Goal: Task Accomplishment & Management: Manage account settings

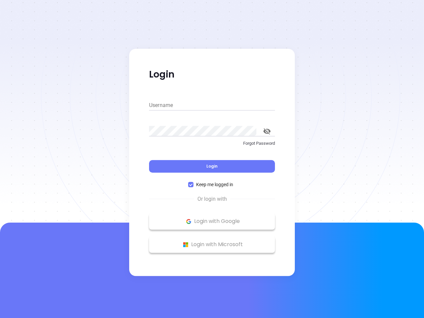
click at [212, 159] on div "Login" at bounding box center [212, 162] width 126 height 21
click at [212, 105] on input "Username" at bounding box center [212, 105] width 126 height 11
click at [267, 131] on icon "toggle password visibility" at bounding box center [267, 131] width 7 height 6
click at [212, 166] on span "Login" at bounding box center [212, 166] width 11 height 6
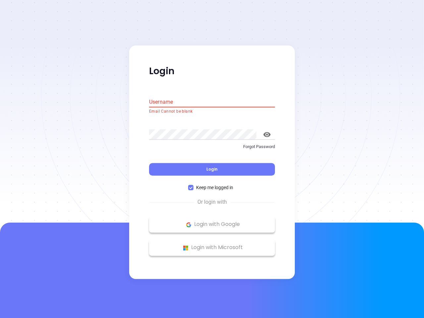
click at [212, 185] on span "Keep me logged in" at bounding box center [215, 187] width 42 height 7
click at [194, 185] on input "Keep me logged in" at bounding box center [190, 187] width 5 height 5
checkbox input "false"
click at [212, 221] on p "Login with Google" at bounding box center [211, 225] width 119 height 10
click at [212, 245] on p "Login with Microsoft" at bounding box center [211, 248] width 119 height 10
